Goal: Check status: Check status

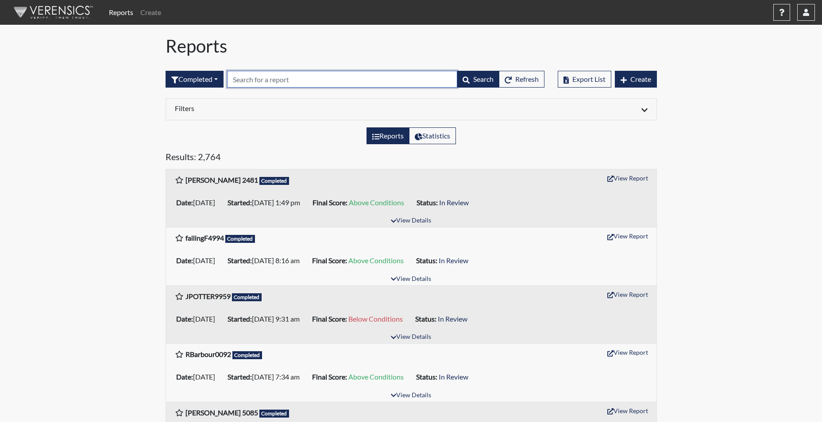
click at [255, 80] on input "text" at bounding box center [342, 79] width 230 height 17
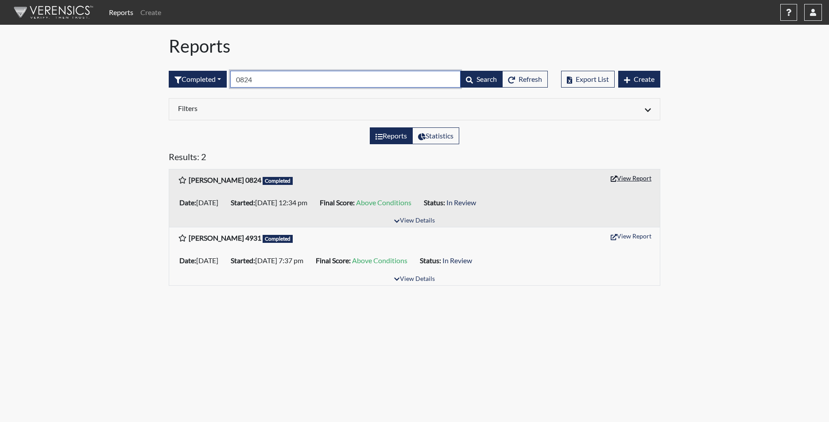
type input "0824"
click at [630, 179] on button "View Report" at bounding box center [631, 178] width 49 height 14
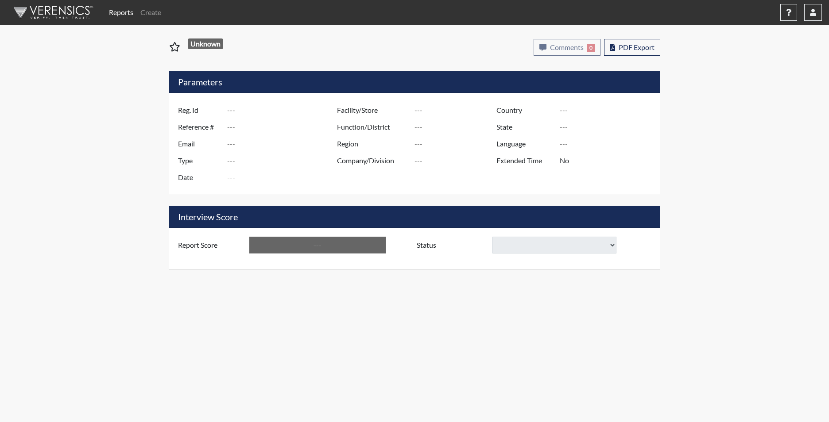
type input "[PERSON_NAME] 0824"
type input "50945"
type input "[EMAIL_ADDRESS][DOMAIN_NAME]"
type input "Corrections Pre-Employment"
type input "[DATE]"
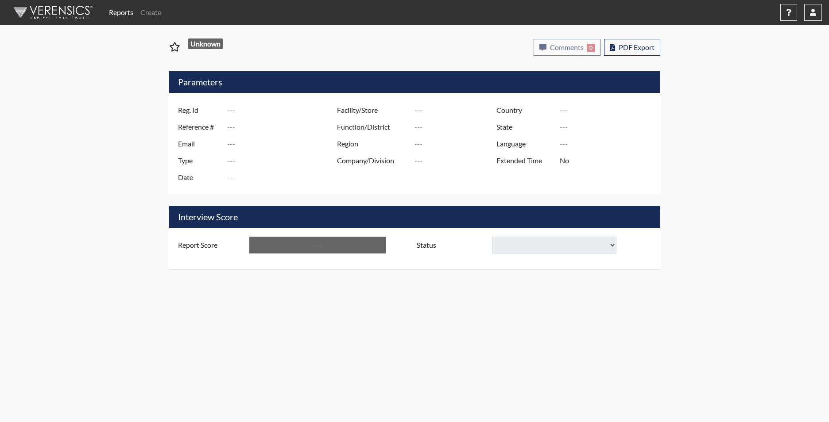
type input "Tyger River CI"
type input "[GEOGRAPHIC_DATA]"
type input "[US_STATE]"
type input "English"
type input "Yes"
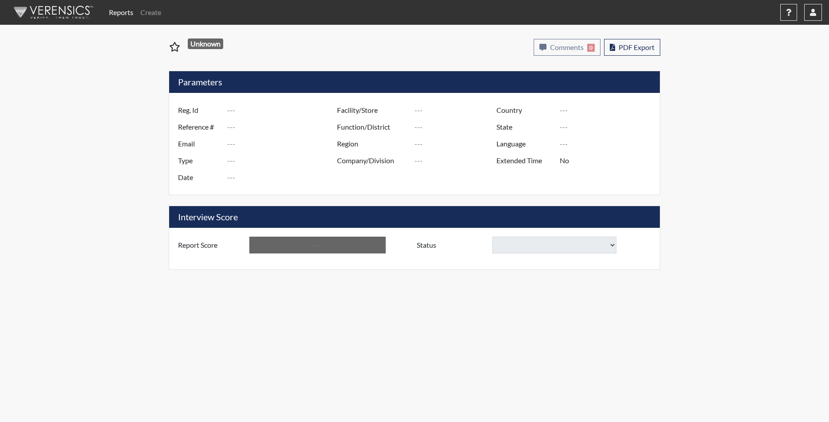
type input "Above Conditions"
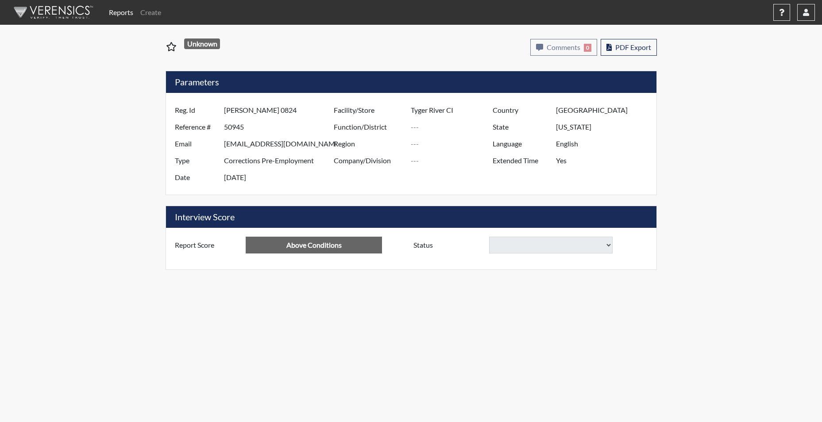
select select
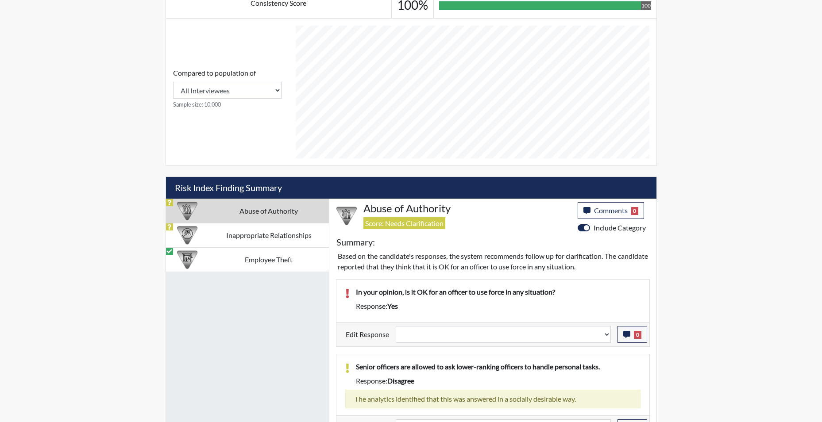
scroll to position [398, 0]
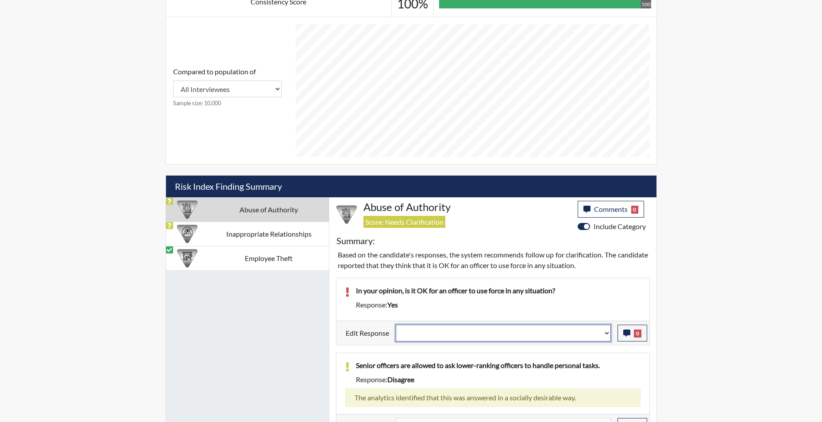
click at [605, 337] on select "Question is not relevant. Results will be updated. Reasonable explanation provi…" at bounding box center [503, 333] width 215 height 17
select select "reasonable-explanation-provided"
click at [396, 325] on select "Question is not relevant. Results will be updated. Reasonable explanation provi…" at bounding box center [503, 333] width 215 height 17
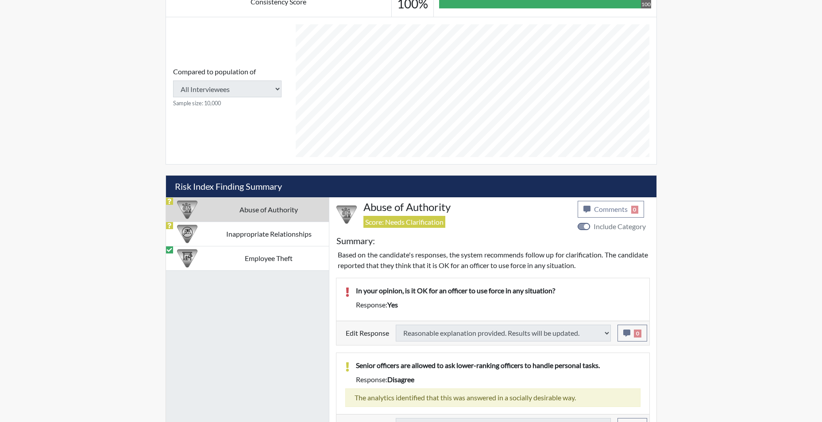
select select
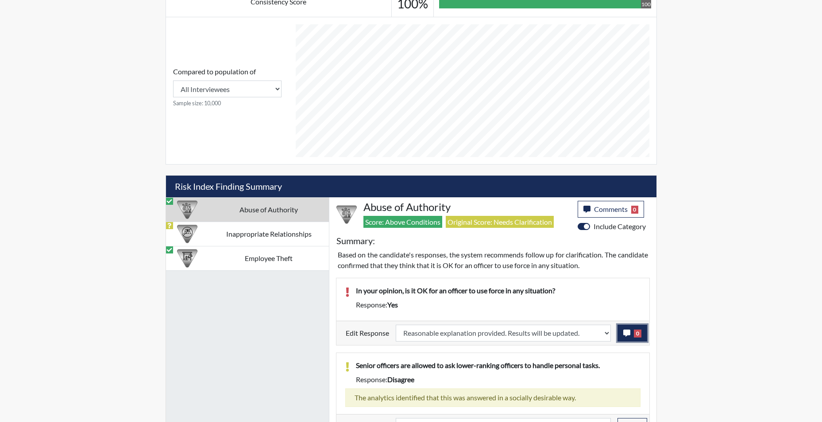
scroll to position [147, 368]
click at [627, 333] on icon "button" at bounding box center [626, 333] width 7 height 7
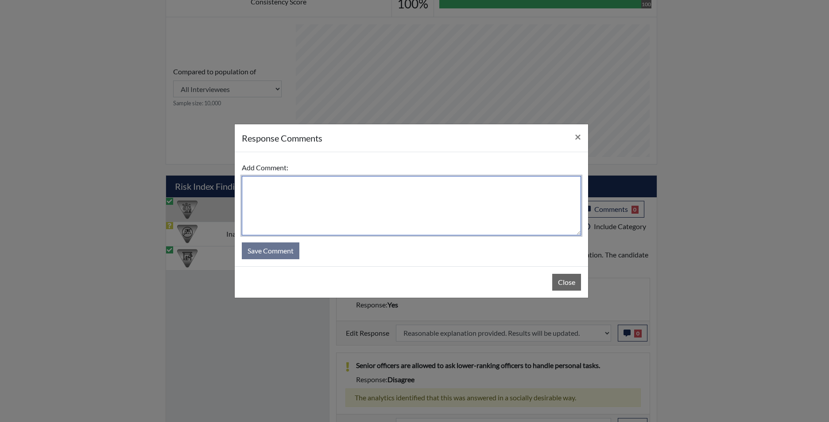
click at [356, 206] on textarea at bounding box center [411, 205] width 339 height 59
type textarea "app states no"
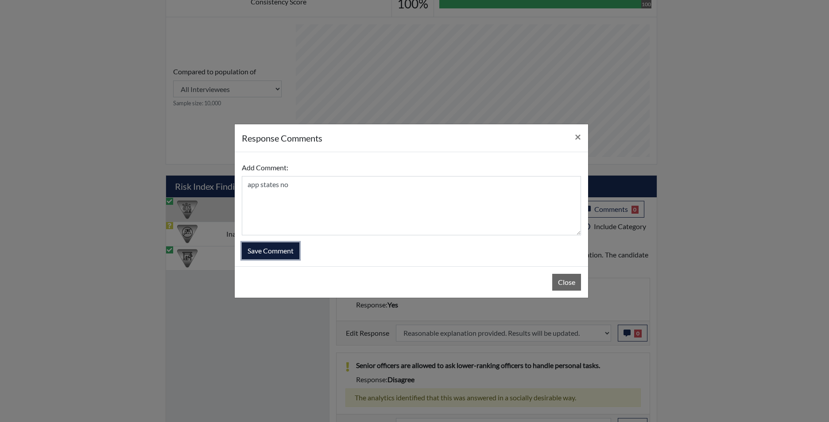
click at [282, 250] on button "Save Comment" at bounding box center [271, 251] width 58 height 17
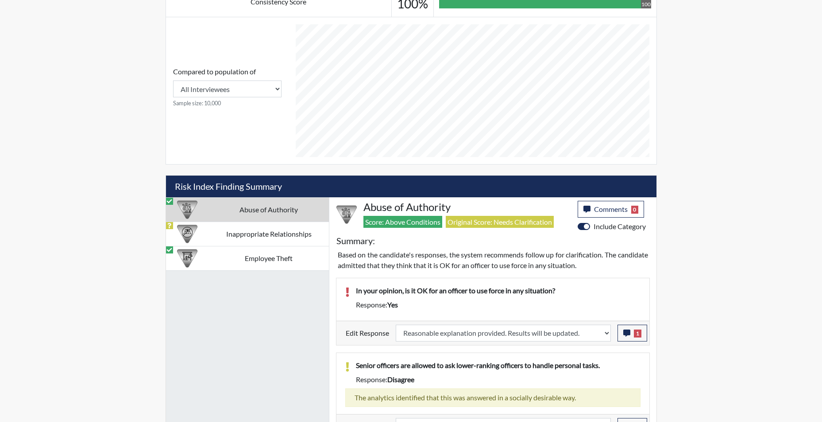
scroll to position [416, 0]
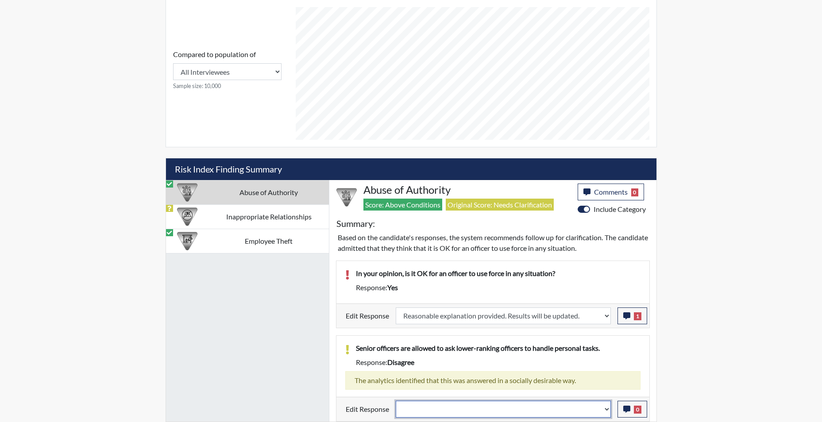
click at [605, 413] on select "Question is not relevant. Results will be updated. Reasonable explanation provi…" at bounding box center [503, 409] width 215 height 17
select select "reasonable-explanation-provided"
click at [396, 401] on select "Question is not relevant. Results will be updated. Reasonable explanation provi…" at bounding box center [503, 409] width 215 height 17
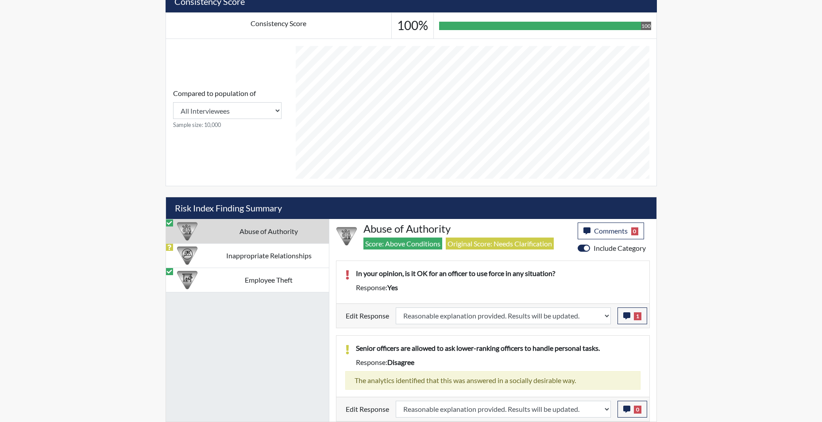
scroll to position [147, 368]
click at [282, 257] on td "Inappropriate Relationships" at bounding box center [269, 256] width 120 height 24
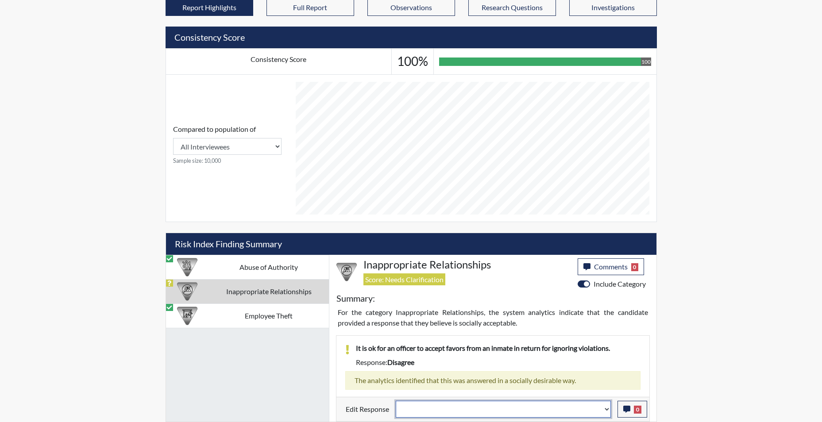
click at [603, 409] on select "Question is not relevant. Results will be updated. Reasonable explanation provi…" at bounding box center [503, 409] width 215 height 17
select select "reasonable-explanation-provided"
click at [396, 401] on select "Question is not relevant. Results will be updated. Reasonable explanation provi…" at bounding box center [503, 409] width 215 height 17
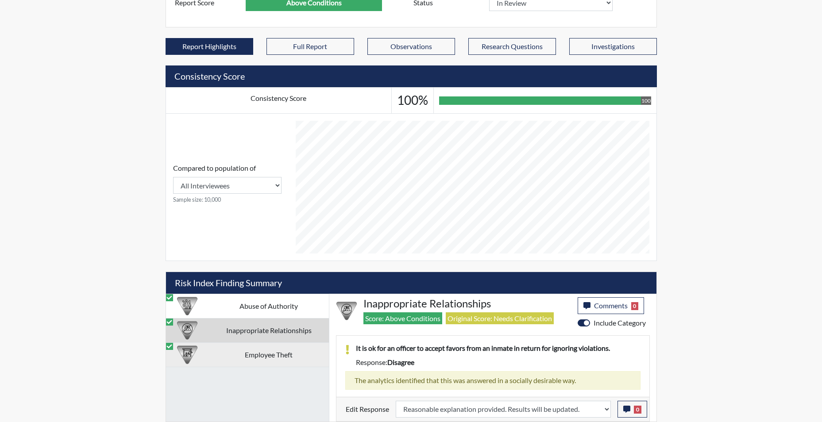
scroll to position [147, 368]
click at [262, 358] on td "Employee Theft" at bounding box center [269, 355] width 120 height 24
select select
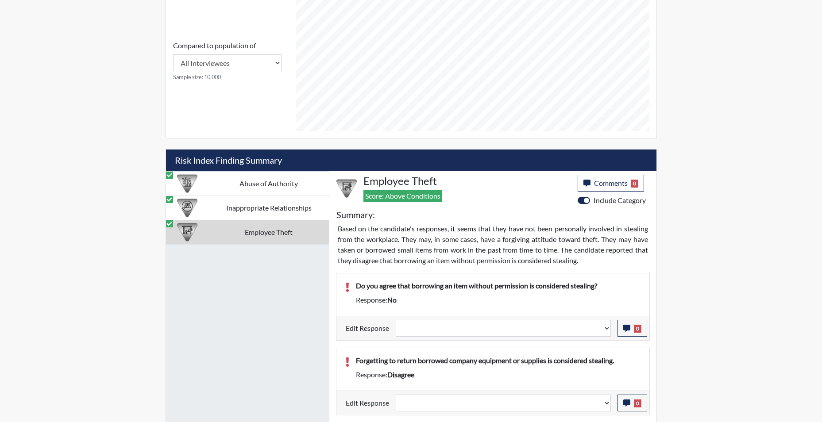
scroll to position [435, 0]
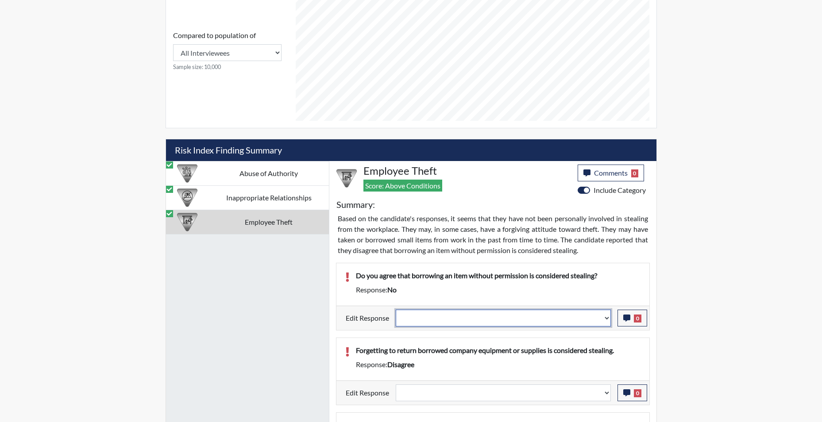
click at [607, 318] on select "Question is not relevant. Results will be updated. Reasonable explanation provi…" at bounding box center [503, 318] width 215 height 17
select select "reasonable-explanation-provided"
click at [396, 310] on select "Question is not relevant. Results will be updated. Reasonable explanation provi…" at bounding box center [503, 318] width 215 height 17
select select
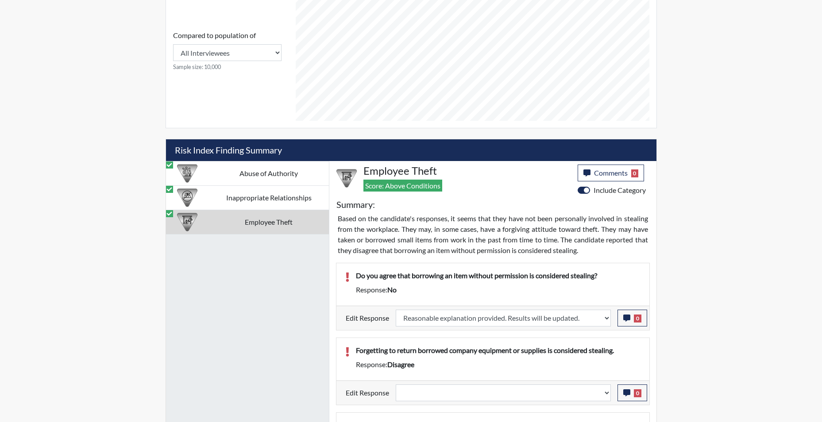
select select
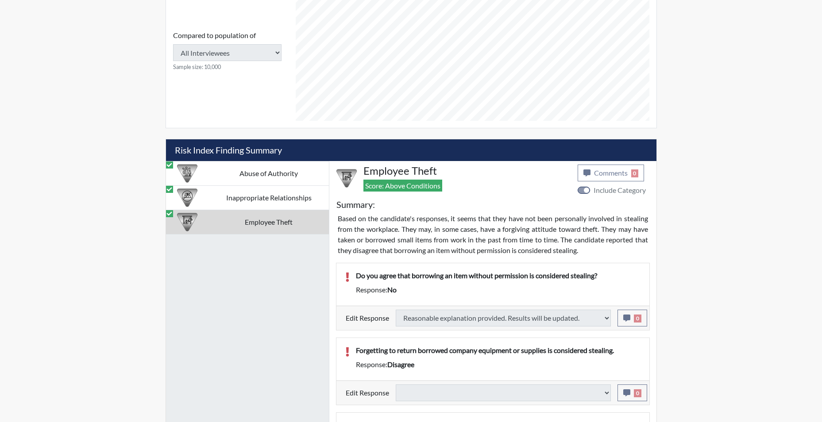
select select
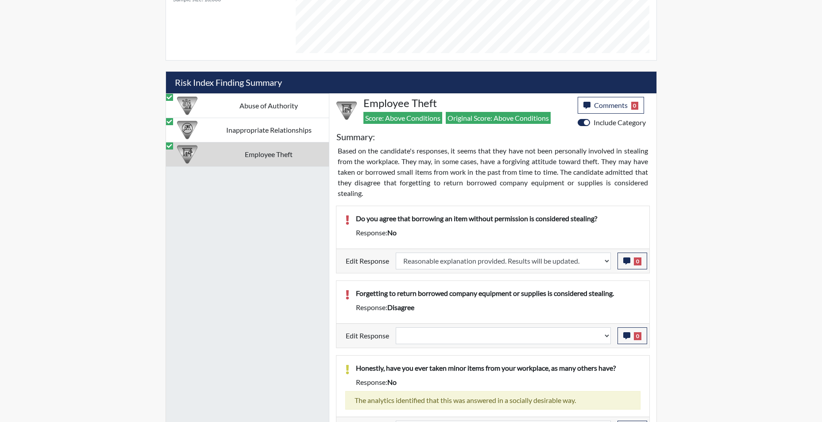
scroll to position [522, 0]
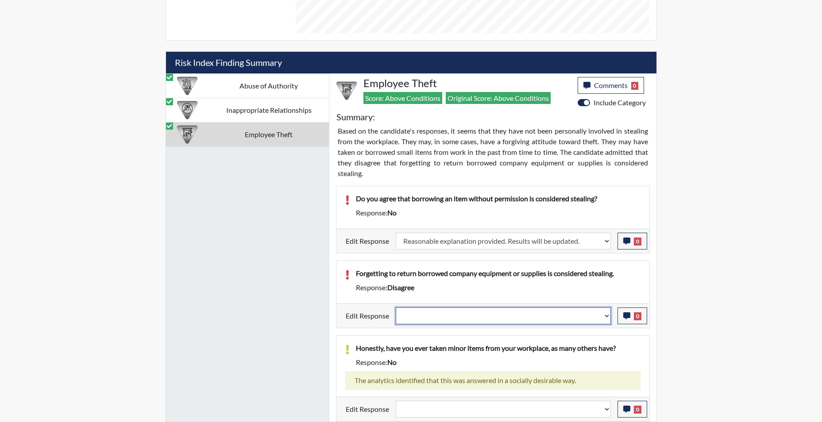
click at [609, 319] on select "Question is not relevant. Results will be updated. Reasonable explanation provi…" at bounding box center [503, 316] width 215 height 17
select select "reasonable-explanation-provided"
click at [396, 308] on select "Question is not relevant. Results will be updated. Reasonable explanation provi…" at bounding box center [503, 316] width 215 height 17
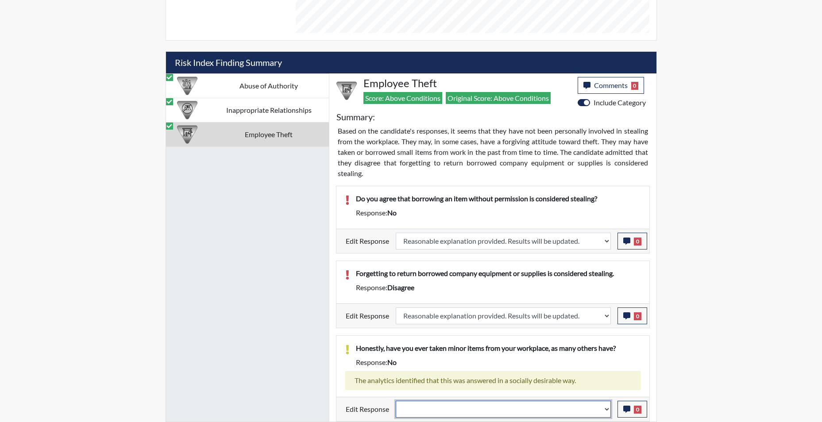
click at [610, 414] on select "Question is not relevant. Results will be updated. Reasonable explanation provi…" at bounding box center [503, 409] width 215 height 17
select select "reasonable-explanation-provided"
click at [396, 401] on select "Question is not relevant. Results will be updated. Reasonable explanation provi…" at bounding box center [503, 409] width 215 height 17
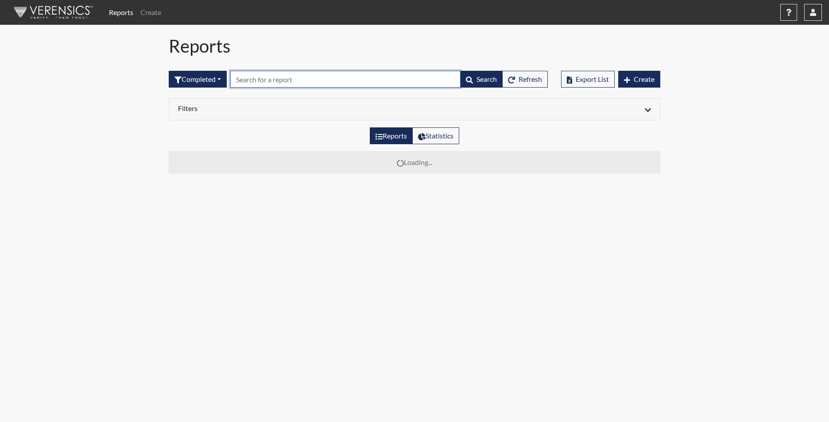
click at [274, 80] on input "text" at bounding box center [345, 79] width 230 height 17
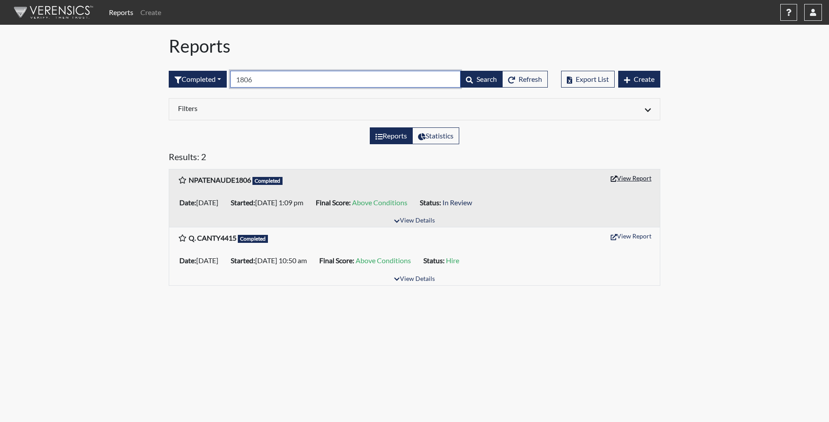
type input "1806"
click at [643, 179] on button "View Report" at bounding box center [631, 178] width 49 height 14
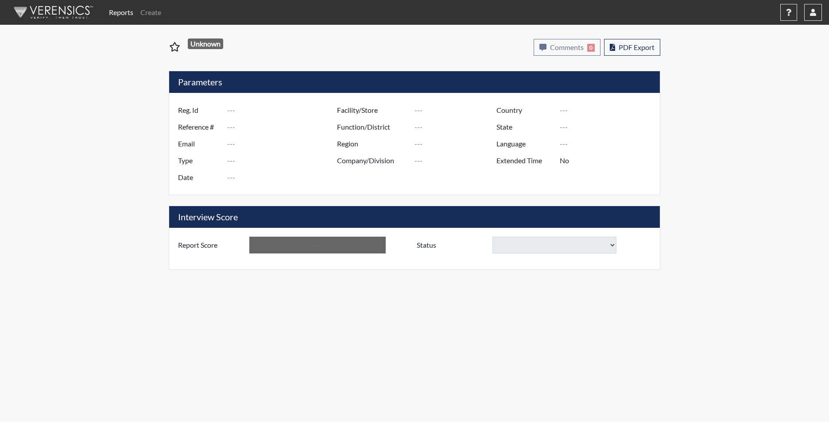
type input "NPATENAUDE1806"
type input "50926"
type input "PATENAUDENICK@YAHOO.COM"
type input "Corrections Pre-Employment"
type input "Aug 25, 2025"
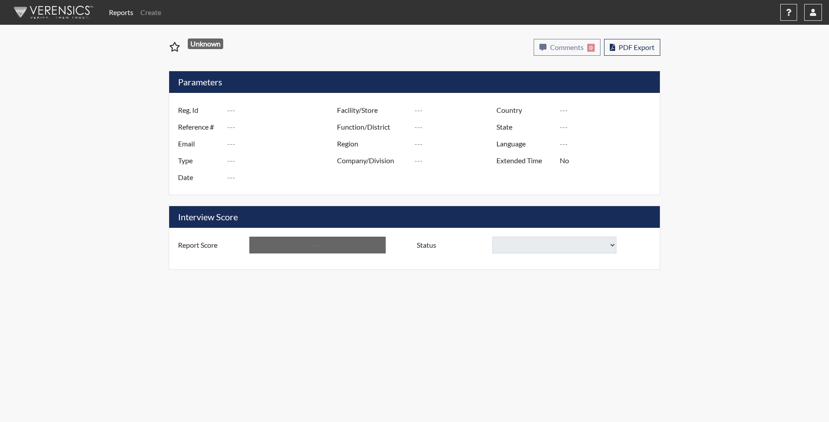
type input "Lieber CI"
type input "[GEOGRAPHIC_DATA]"
type input "[US_STATE]"
type input "English"
type input "Yes"
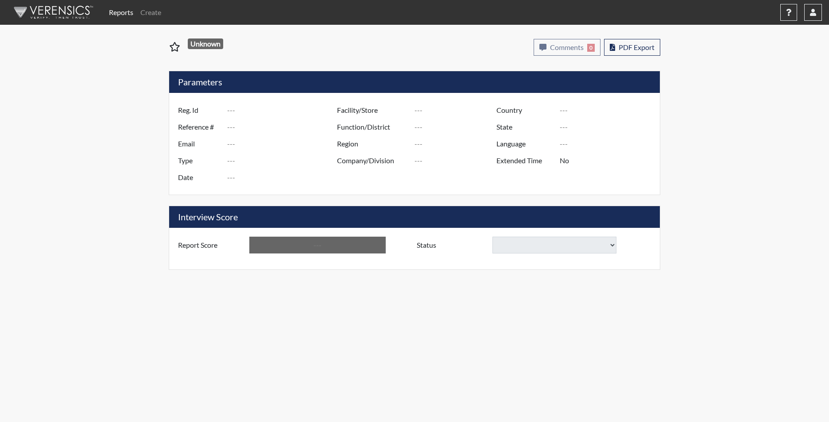
type input "Above Conditions"
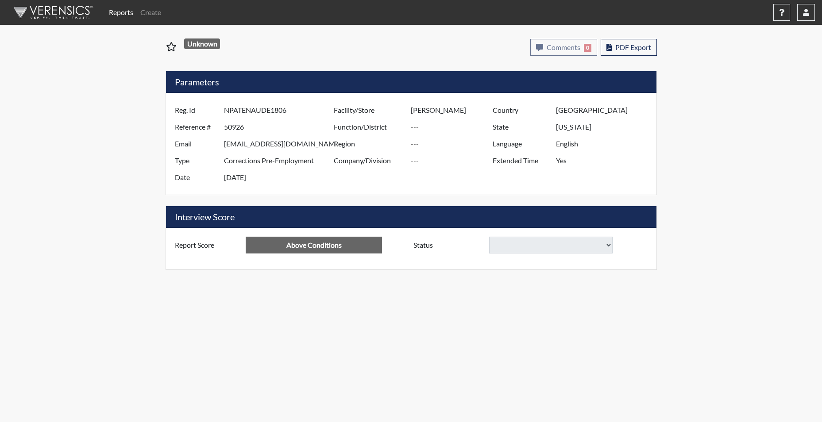
select select
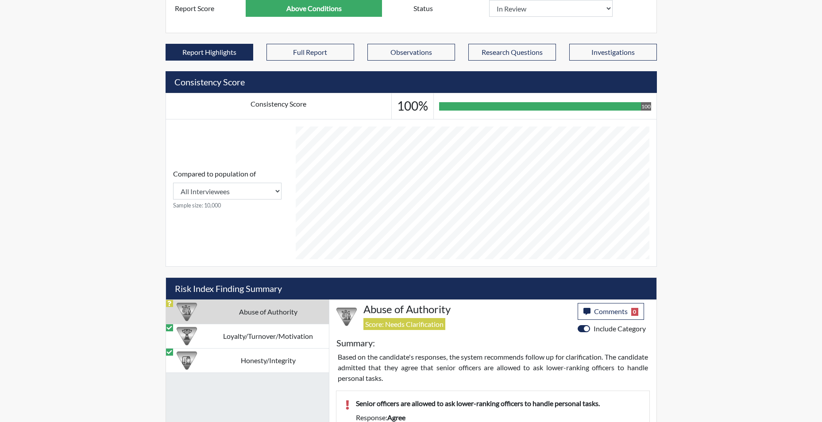
scroll to position [354, 0]
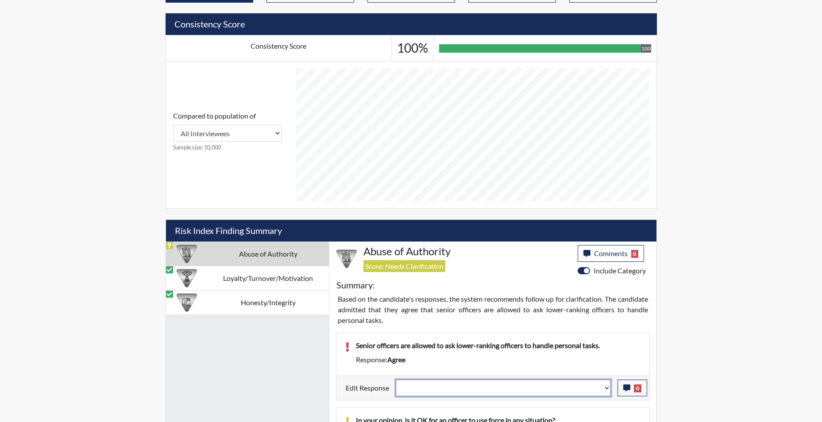
click at [607, 391] on select "Question is not relevant. Results will be updated. Reasonable explanation provi…" at bounding box center [503, 388] width 215 height 17
select select "reasonable-explanation-provided"
click at [396, 380] on select "Question is not relevant. Results will be updated. Reasonable explanation provi…" at bounding box center [503, 388] width 215 height 17
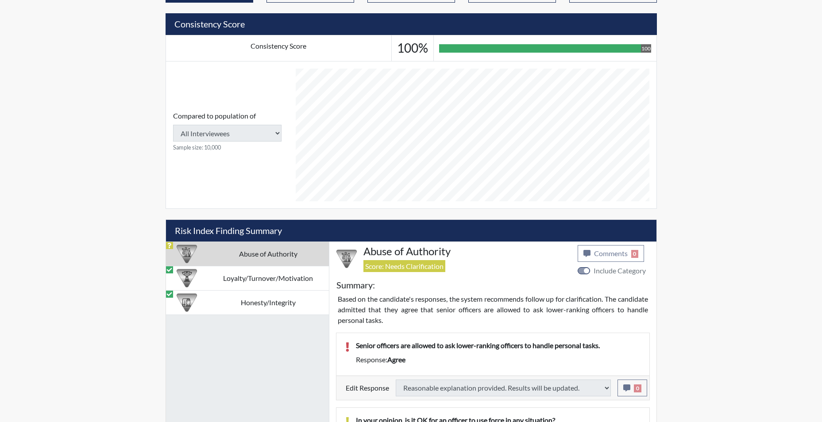
select select
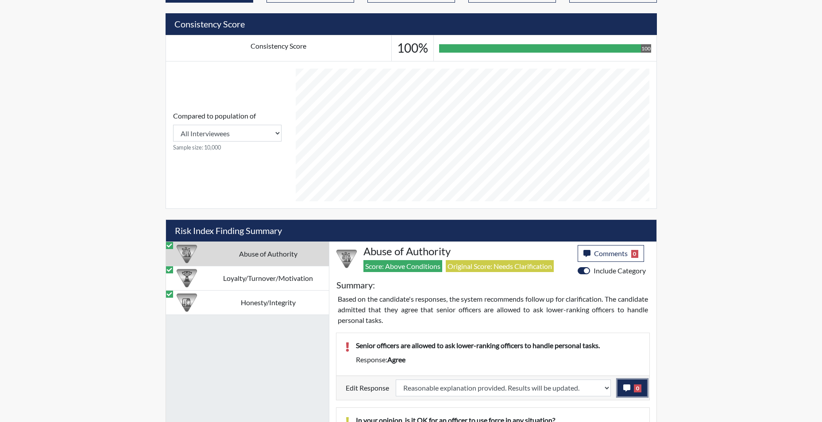
scroll to position [147, 368]
click at [628, 391] on icon "button" at bounding box center [626, 388] width 7 height 7
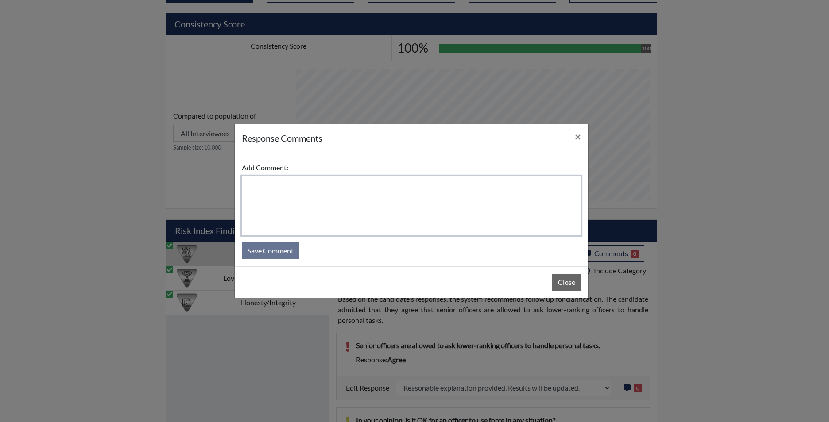
click at [386, 214] on textarea at bounding box center [411, 205] width 339 height 59
type textarea "app disagrees"
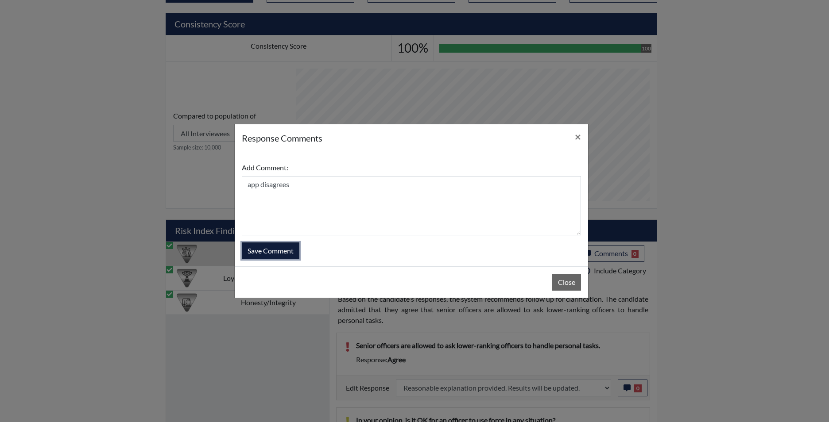
click at [275, 255] on button "Save Comment" at bounding box center [271, 251] width 58 height 17
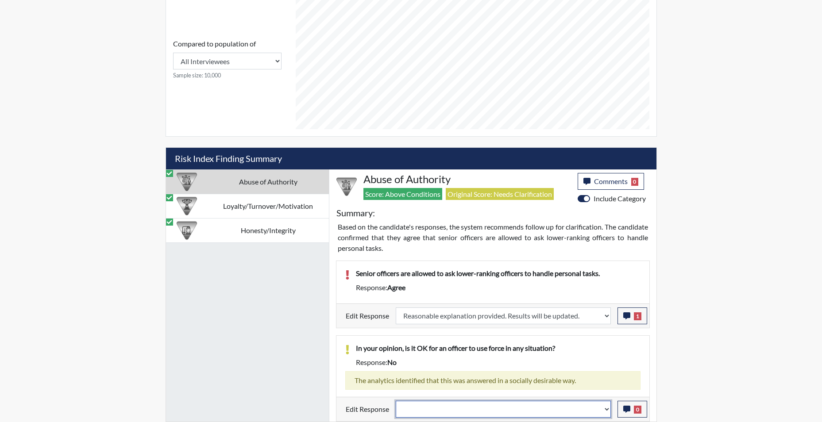
click at [608, 411] on select "Question is not relevant. Results will be updated. Reasonable explanation provi…" at bounding box center [503, 409] width 215 height 17
select select "reasonable-explanation-provided"
click at [396, 401] on select "Question is not relevant. Results will be updated. Reasonable explanation provi…" at bounding box center [503, 409] width 215 height 17
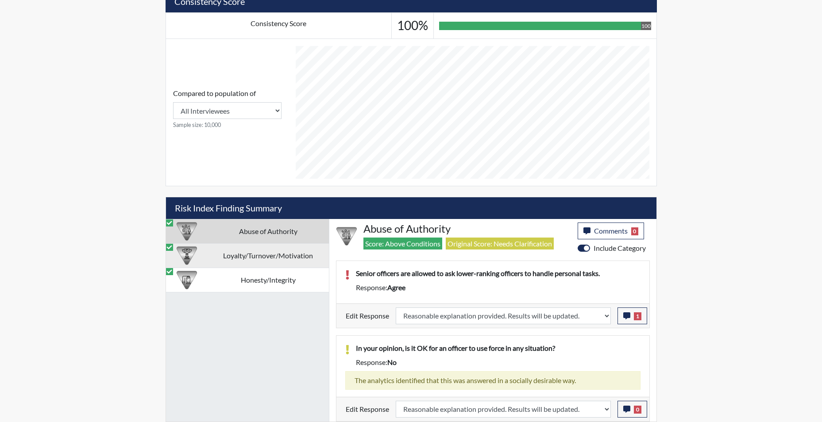
click at [292, 257] on td "Loyalty/Turnover/Motivation" at bounding box center [268, 256] width 121 height 24
select select
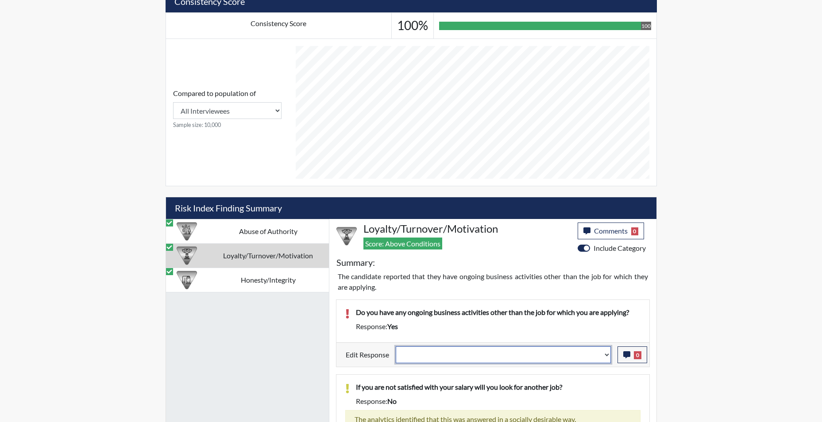
click at [606, 357] on select "Question is not relevant. Results will be updated. Reasonable explanation provi…" at bounding box center [503, 355] width 215 height 17
select select "reasonable-explanation-provided"
click at [396, 347] on select "Question is not relevant. Results will be updated. Reasonable explanation provi…" at bounding box center [503, 355] width 215 height 17
select select
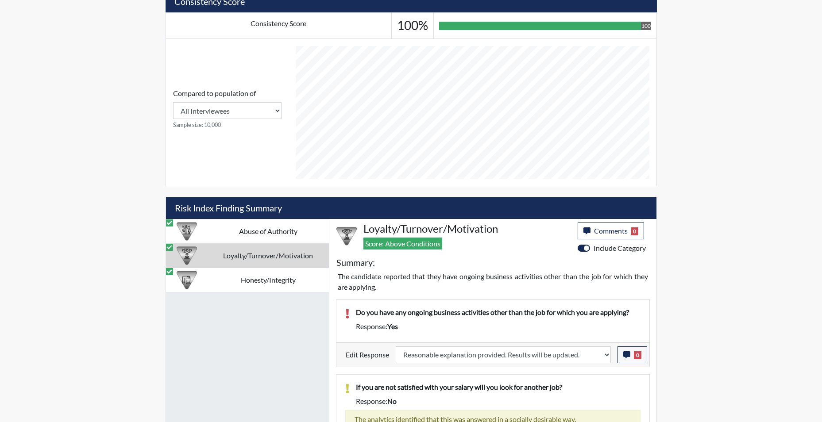
select select
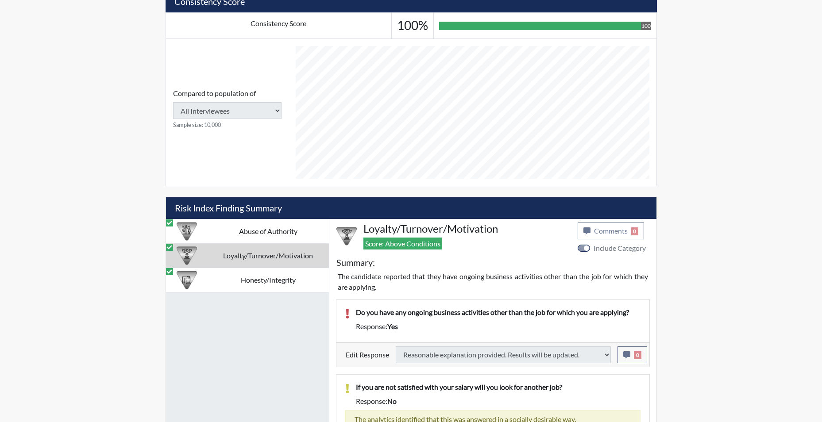
select select
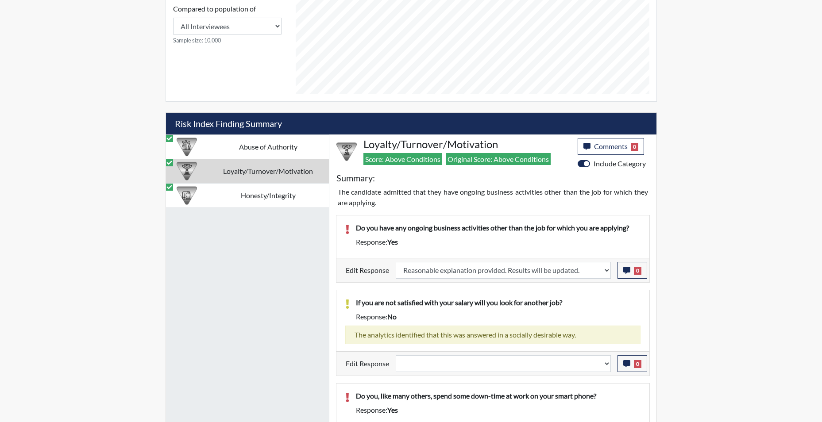
scroll to position [465, 0]
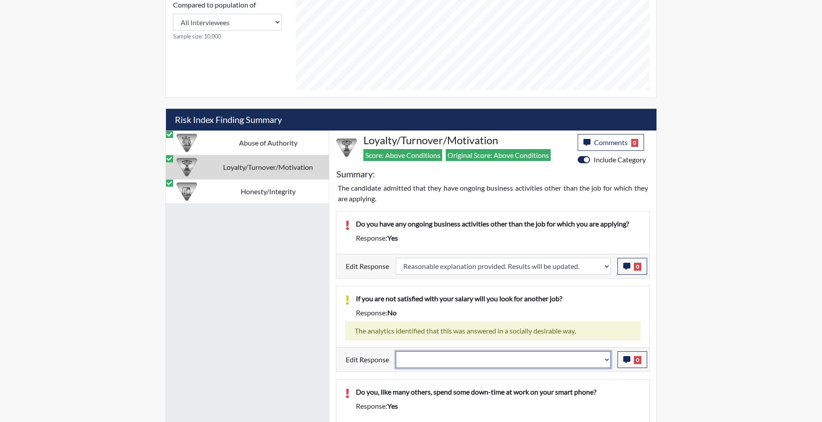
click at [609, 363] on select "Question is not relevant. Results will be updated. Reasonable explanation provi…" at bounding box center [503, 360] width 215 height 17
select select "reasonable-explanation-provided"
click at [396, 352] on select "Question is not relevant. Results will be updated. Reasonable explanation provi…" at bounding box center [503, 360] width 215 height 17
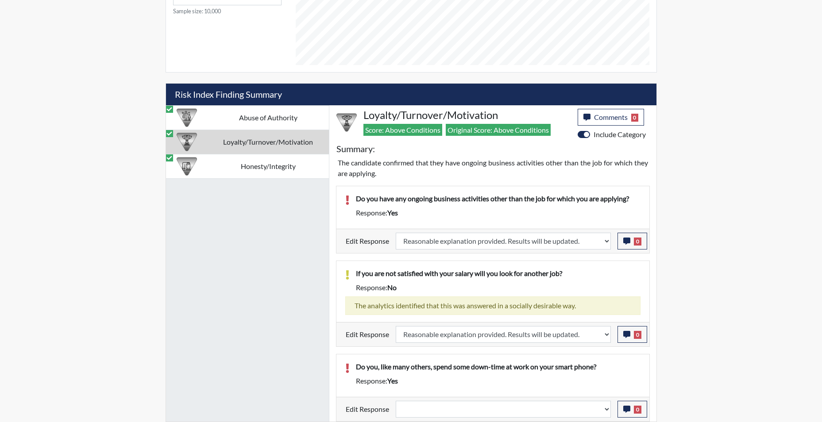
scroll to position [147, 368]
click at [606, 414] on select "Question is not relevant. Results will be updated. Reasonable explanation provi…" at bounding box center [503, 409] width 215 height 17
select select "reasonable-explanation-provided"
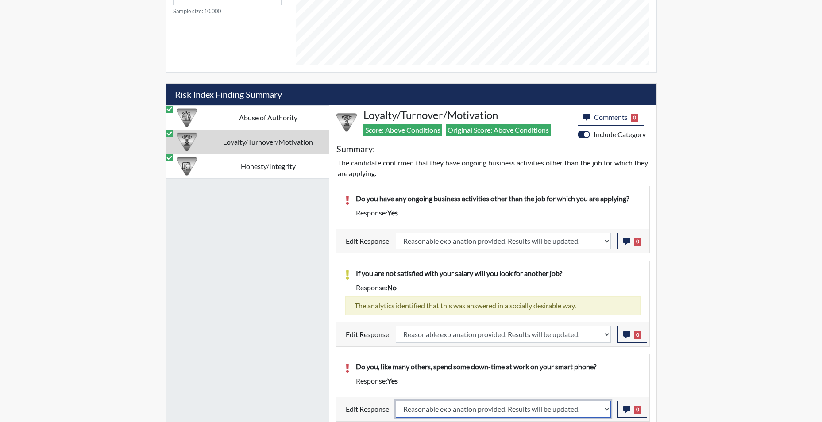
click at [396, 401] on select "Question is not relevant. Results will be updated. Reasonable explanation provi…" at bounding box center [503, 409] width 215 height 17
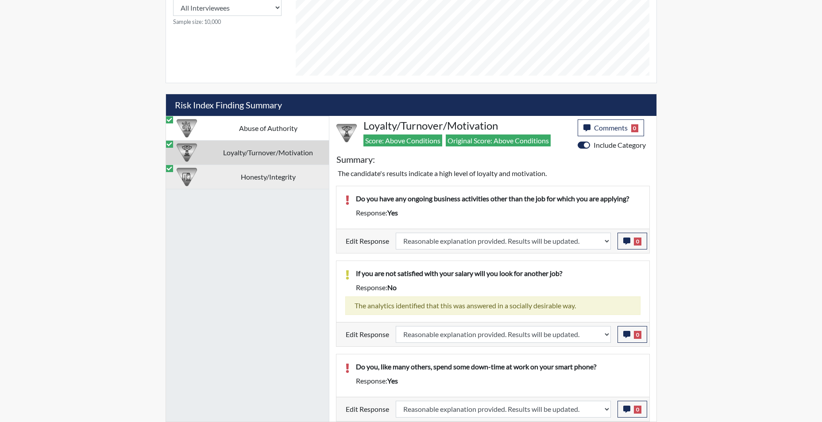
click at [282, 176] on td "Honesty/Integrity" at bounding box center [268, 177] width 121 height 24
select select
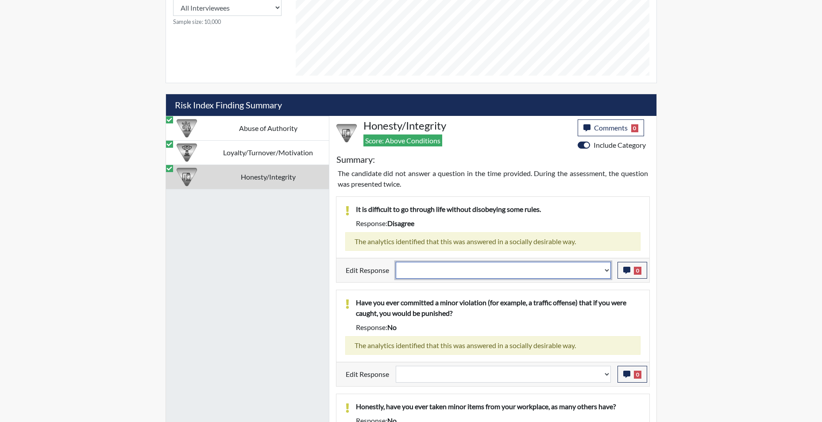
click at [608, 275] on select "Question is not relevant. Results will be updated. Reasonable explanation provi…" at bounding box center [503, 270] width 215 height 17
select select "reasonable-explanation-provided"
click at [396, 262] on select "Question is not relevant. Results will be updated. Reasonable explanation provi…" at bounding box center [503, 270] width 215 height 17
select select
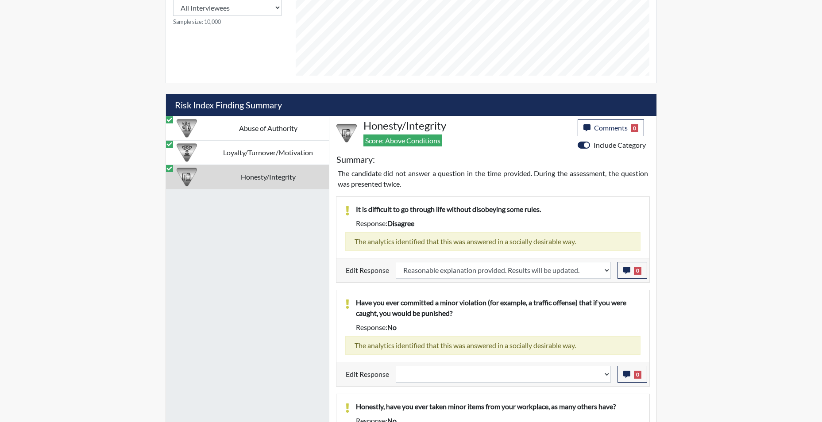
select select
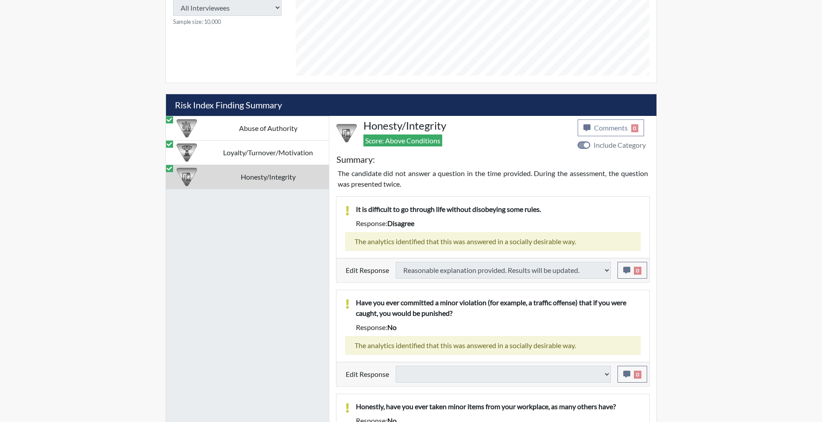
select select
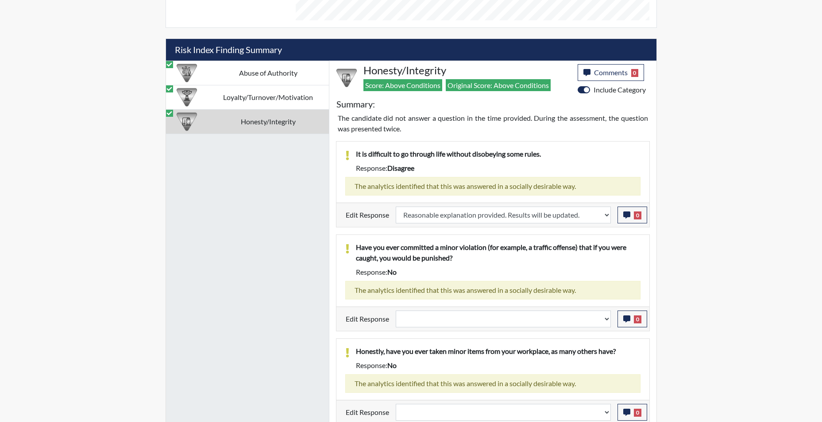
scroll to position [538, 0]
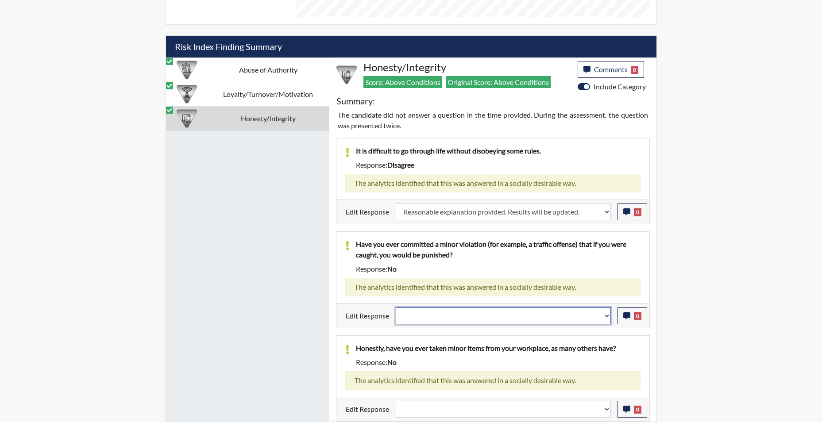
click at [607, 317] on select "Question is not relevant. Results will be updated. Reasonable explanation provi…" at bounding box center [503, 316] width 215 height 17
select select "reasonable-explanation-provided"
click at [396, 308] on select "Question is not relevant. Results will be updated. Reasonable explanation provi…" at bounding box center [503, 316] width 215 height 17
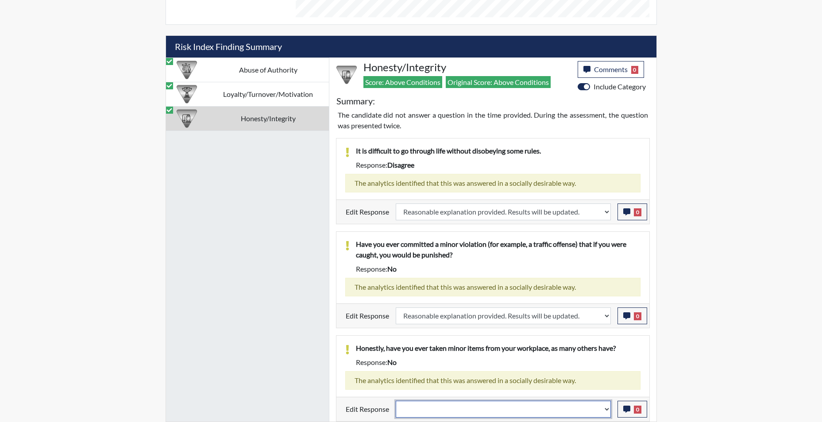
click at [608, 414] on select "Question is not relevant. Results will be updated. Reasonable explanation provi…" at bounding box center [503, 409] width 215 height 17
select select "reasonable-explanation-provided"
click at [396, 401] on select "Question is not relevant. Results will be updated. Reasonable explanation provi…" at bounding box center [503, 409] width 215 height 17
